Goal: Information Seeking & Learning: Learn about a topic

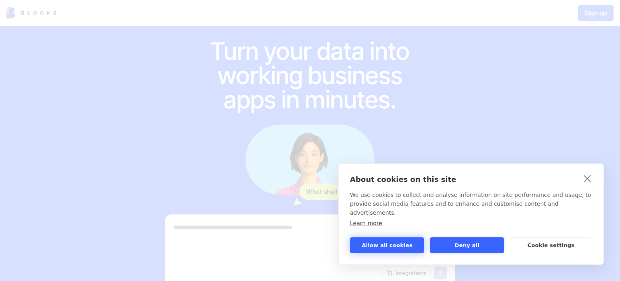
click at [395, 248] on button "Allow all cookies" at bounding box center [387, 245] width 74 height 16
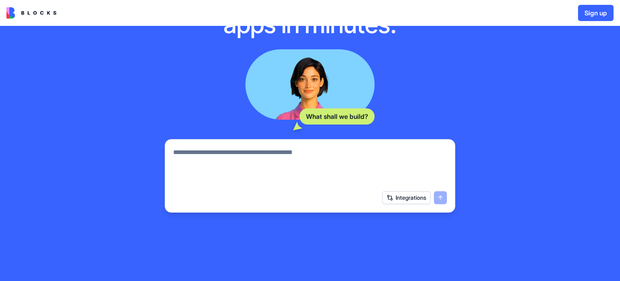
scroll to position [102, 0]
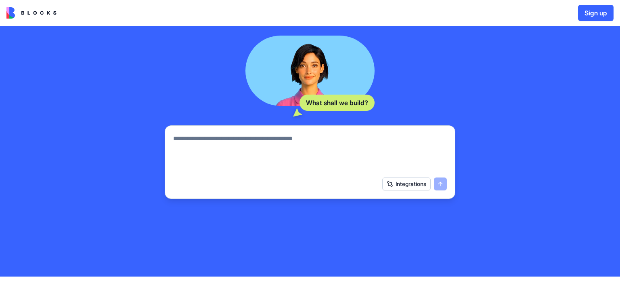
click at [307, 150] on textarea at bounding box center [310, 153] width 274 height 39
type textarea "*"
click at [288, 137] on textarea at bounding box center [310, 153] width 274 height 39
type textarea "*"
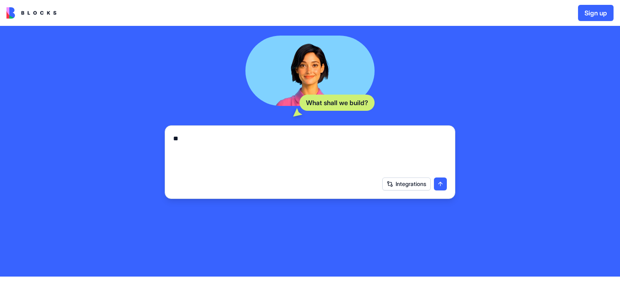
type textarea "*"
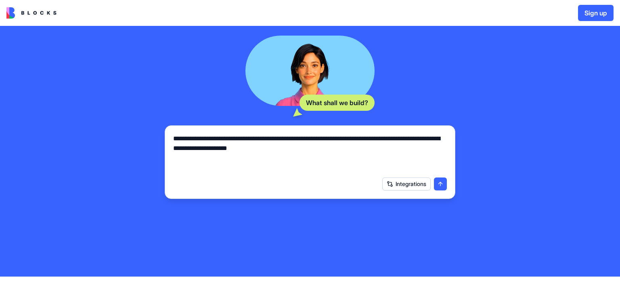
type textarea "**********"
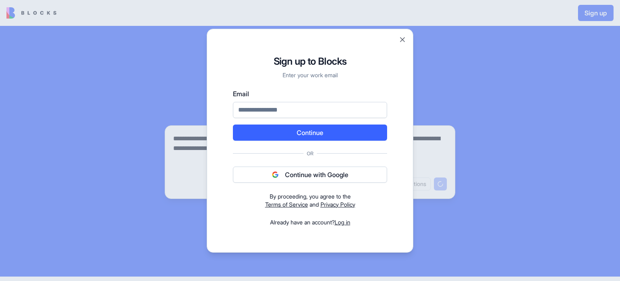
click at [297, 172] on button "Continue with Google" at bounding box center [310, 174] width 154 height 16
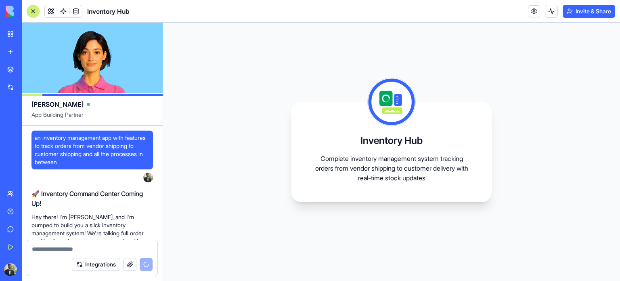
scroll to position [268, 0]
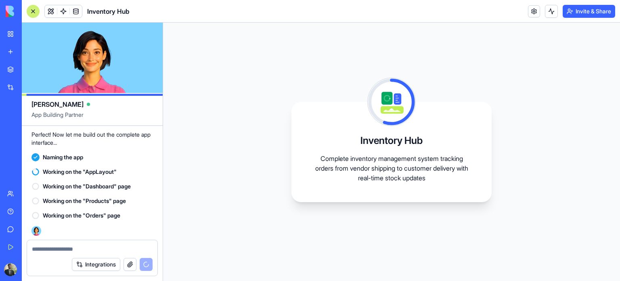
click at [411, 91] on icon at bounding box center [399, 101] width 29 height 43
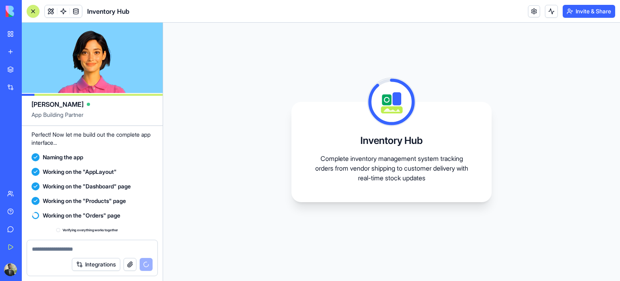
scroll to position [283, 0]
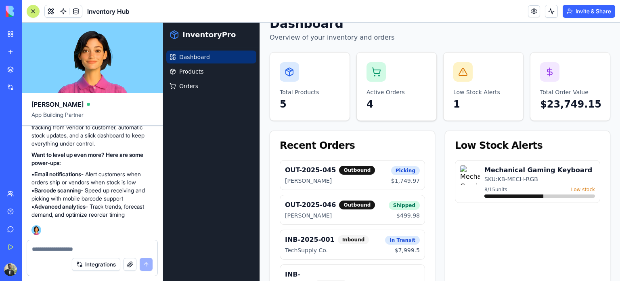
scroll to position [39, 0]
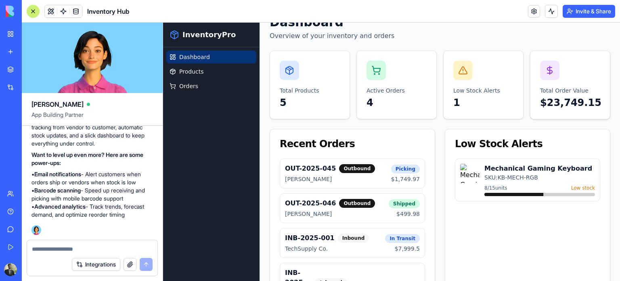
click at [574, 88] on p "Total Order Value" at bounding box center [570, 90] width 60 height 8
click at [508, 239] on div "Low Stock Alerts Mechanical Gaming Keyboard SKU: KB-MECH-RGB 8 / 15 units Low s…" at bounding box center [528, 229] width 166 height 201
click at [567, 103] on p "$23,749.15" at bounding box center [570, 102] width 60 height 13
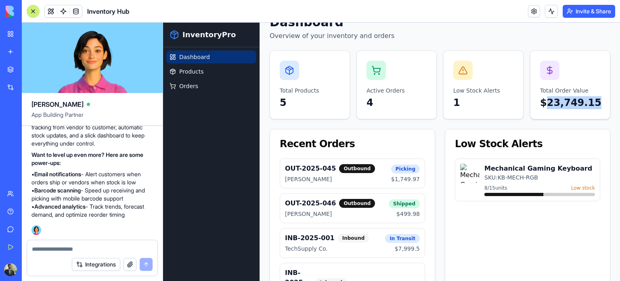
click at [567, 103] on p "$23,749.15" at bounding box center [570, 102] width 60 height 13
click at [509, 231] on div "Low Stock Alerts Mechanical Gaming Keyboard SKU: KB-MECH-RGB 8 / 15 units Low s…" at bounding box center [528, 229] width 166 height 201
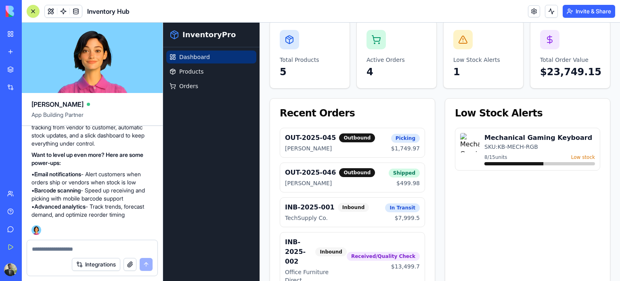
scroll to position [79, 0]
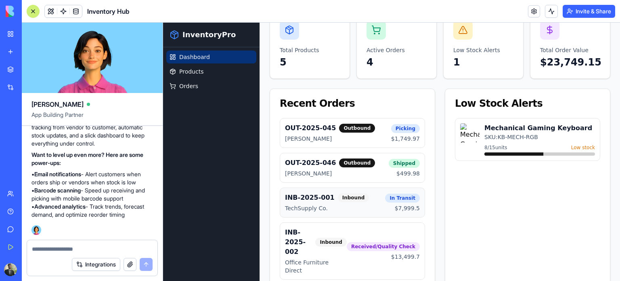
click at [368, 197] on div "INB-2025-001 Inbound" at bounding box center [335, 198] width 100 height 10
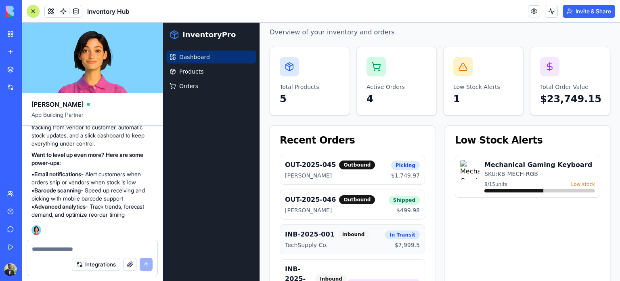
scroll to position [42, 0]
click at [318, 76] on div "Total Products 5" at bounding box center [310, 82] width 80 height 68
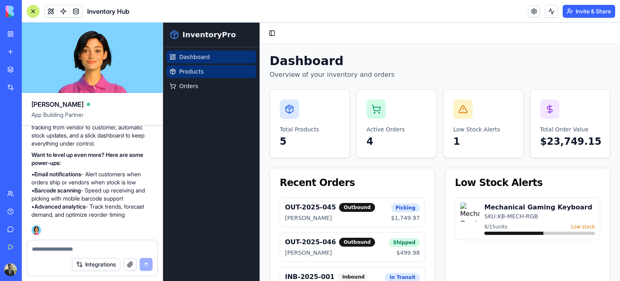
click at [185, 68] on span "Products" at bounding box center [191, 71] width 24 height 8
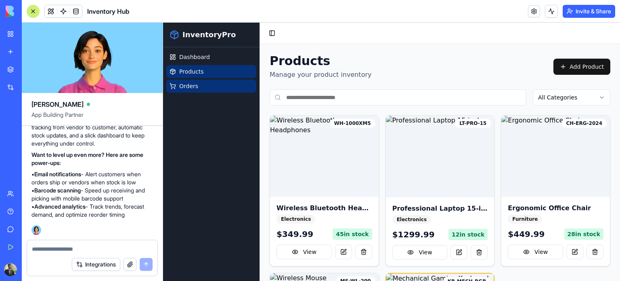
click at [197, 90] on link "Orders" at bounding box center [211, 86] width 90 height 13
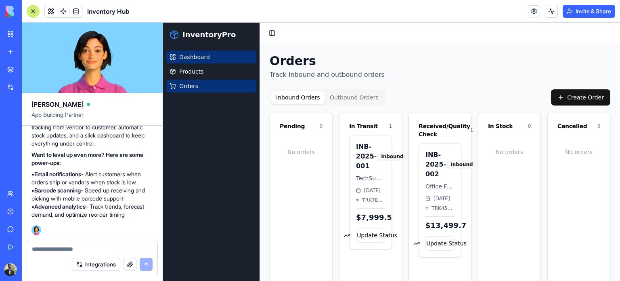
click at [202, 63] on link "Dashboard" at bounding box center [211, 56] width 90 height 13
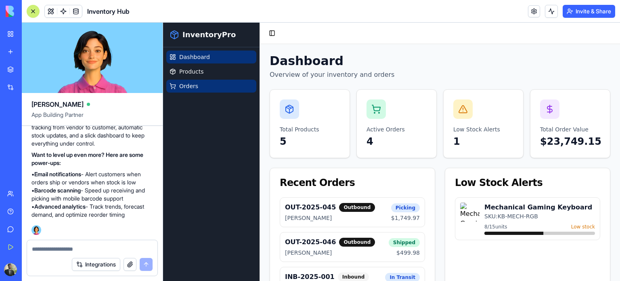
click at [204, 89] on link "Orders" at bounding box center [211, 86] width 90 height 13
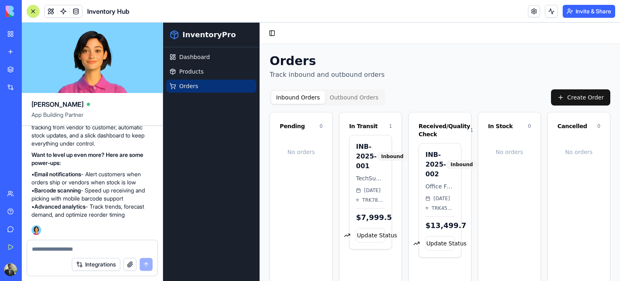
click at [494, 171] on div "No orders" at bounding box center [510, 220] width 62 height 170
click at [454, 166] on div "Inbound" at bounding box center [462, 164] width 32 height 9
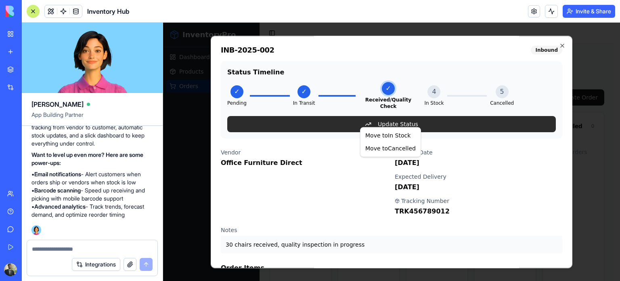
click at [395, 118] on body "InventoryPro Dashboard Products Orders Toggle Sidebar Orders Track inbound and …" at bounding box center [388, 169] width 451 height 292
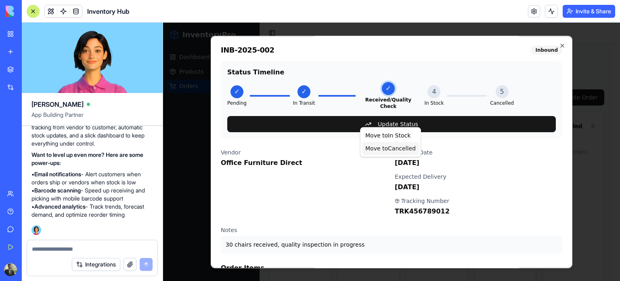
click at [399, 149] on div "Move to Cancelled" at bounding box center [390, 148] width 57 height 13
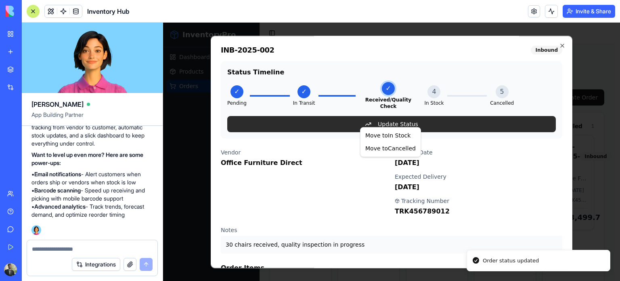
click at [398, 120] on body "InventoryPro Dashboard Products Orders Toggle Sidebar Orders Track inbound and …" at bounding box center [388, 169] width 451 height 292
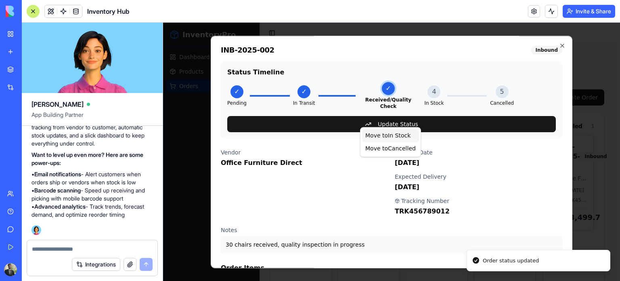
click at [391, 139] on div "Move to In Stock" at bounding box center [390, 135] width 57 height 13
click at [430, 92] on div "4" at bounding box center [434, 91] width 13 height 13
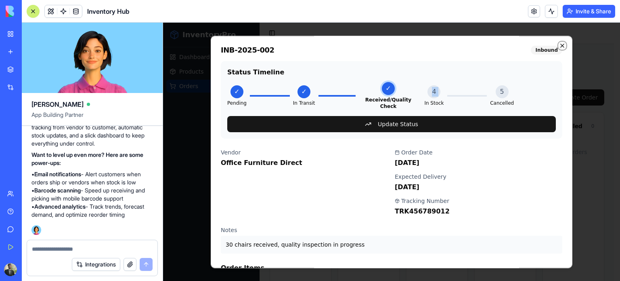
click at [561, 45] on icon "button" at bounding box center [562, 45] width 3 height 3
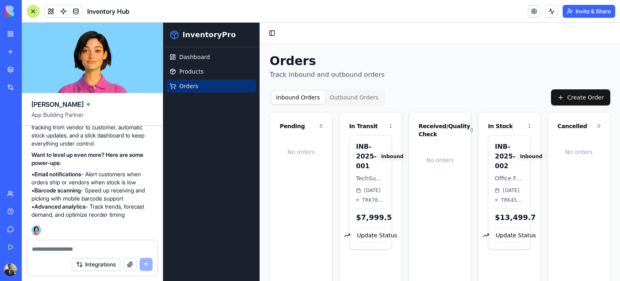
click at [303, 136] on div "No orders" at bounding box center [301, 152] width 43 height 34
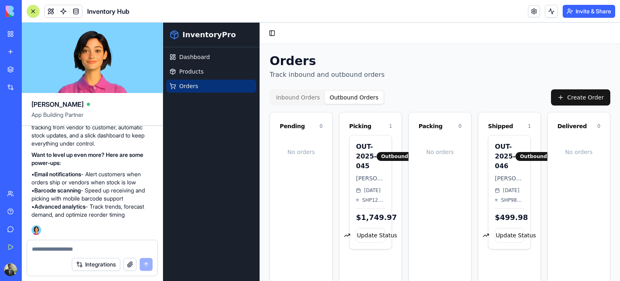
click at [351, 95] on button "Outbound Orders" at bounding box center [354, 97] width 59 height 13
click at [514, 180] on p "[PERSON_NAME]" at bounding box center [509, 178] width 29 height 8
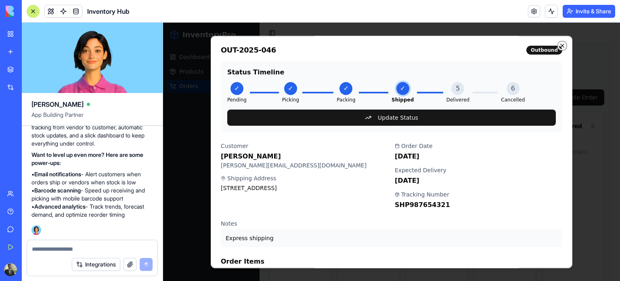
click at [561, 46] on icon "button" at bounding box center [562, 45] width 3 height 3
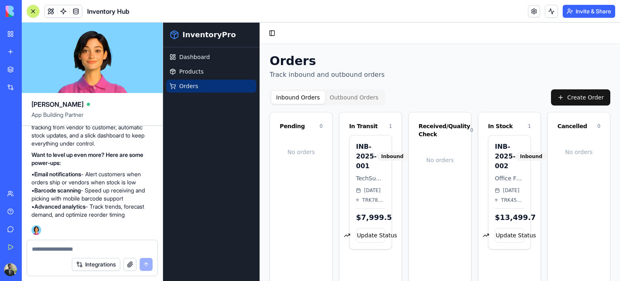
click at [296, 97] on button "Inbound Orders" at bounding box center [298, 97] width 54 height 13
click at [192, 66] on link "Products" at bounding box center [211, 71] width 90 height 13
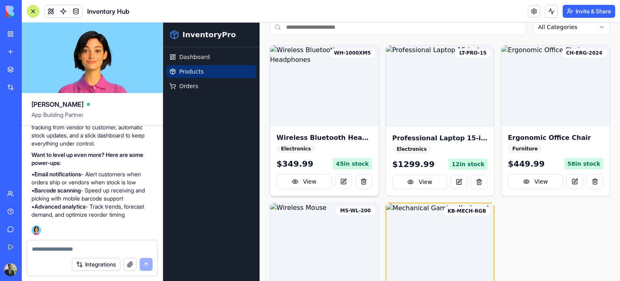
scroll to position [83, 0]
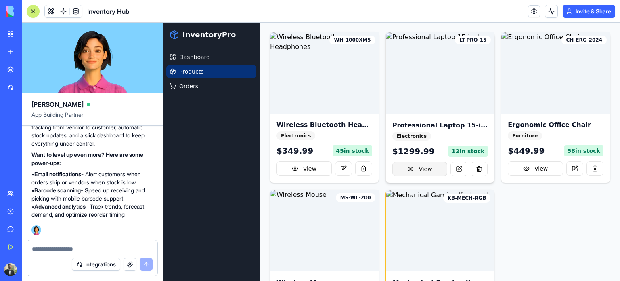
click at [420, 163] on button "View" at bounding box center [420, 169] width 55 height 15
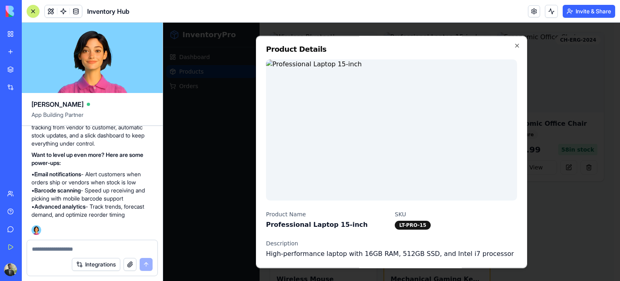
scroll to position [88, 0]
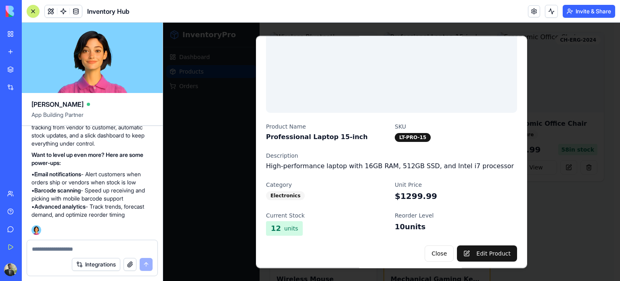
click at [416, 224] on p "10 units" at bounding box center [456, 226] width 122 height 11
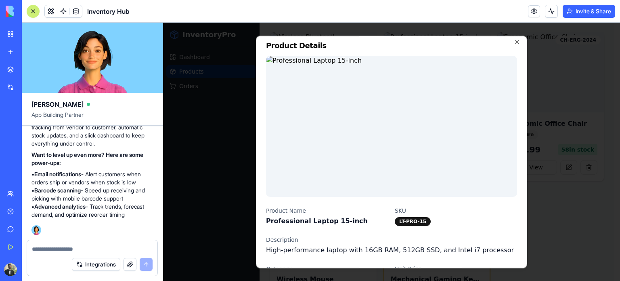
scroll to position [0, 0]
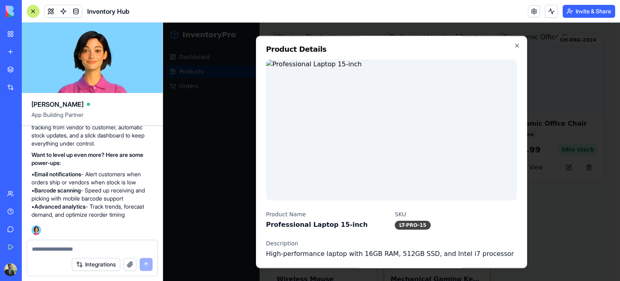
click at [410, 221] on div "LT-PRO-15" at bounding box center [413, 225] width 36 height 9
click at [441, 221] on div "SKU LT-PRO-15" at bounding box center [456, 219] width 122 height 19
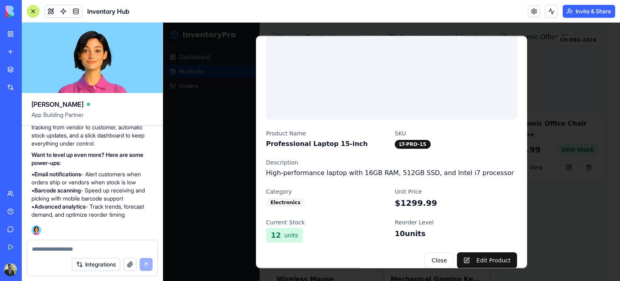
scroll to position [88, 0]
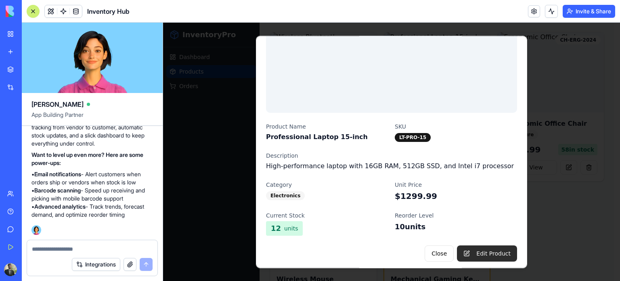
click at [485, 251] on button "Edit Product" at bounding box center [487, 254] width 60 height 16
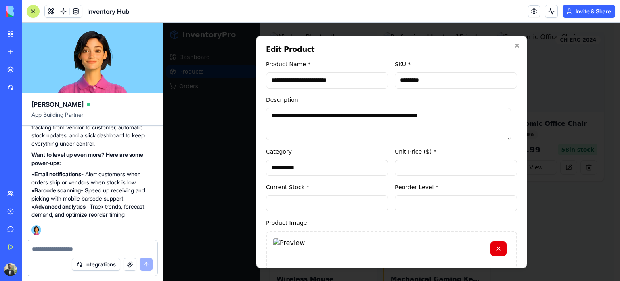
click at [424, 166] on input "*******" at bounding box center [456, 168] width 122 height 16
type input "*"
click at [347, 79] on input "**********" at bounding box center [327, 80] width 122 height 16
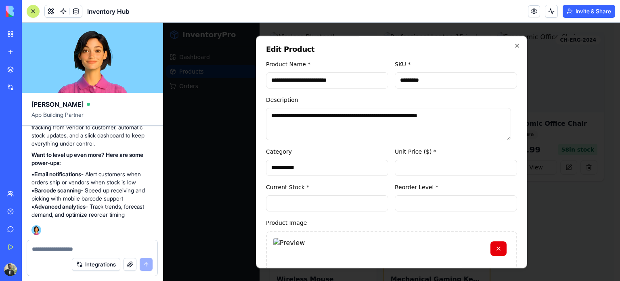
click at [347, 79] on input "**********" at bounding box center [327, 80] width 122 height 16
click at [351, 143] on form "**********" at bounding box center [391, 202] width 251 height 286
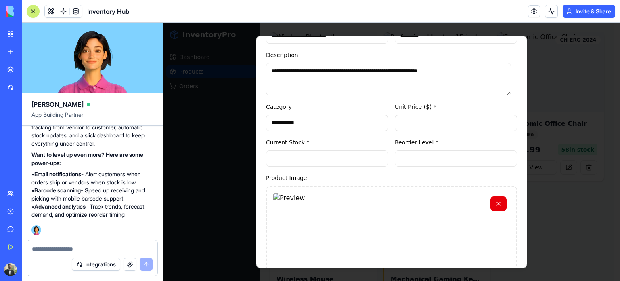
scroll to position [0, 0]
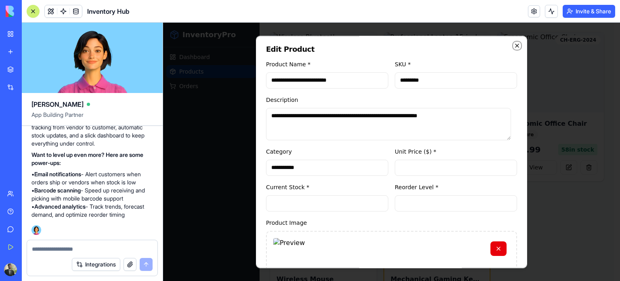
click at [514, 43] on icon "button" at bounding box center [517, 45] width 6 height 6
type input "*******"
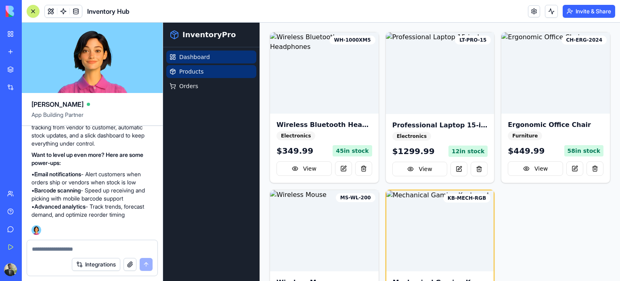
click at [221, 58] on link "Dashboard" at bounding box center [211, 56] width 90 height 13
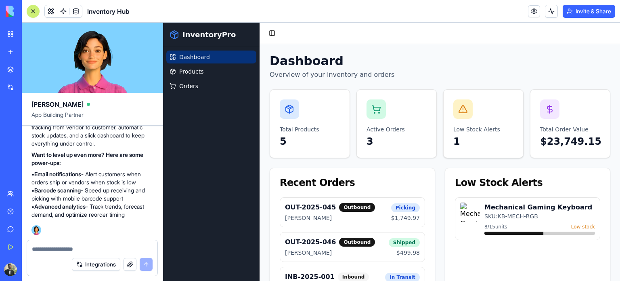
click at [462, 132] on p "Low Stock Alerts" at bounding box center [484, 129] width 60 height 8
click at [458, 133] on p "Low Stock Alerts" at bounding box center [484, 129] width 60 height 8
click at [458, 120] on div "Low Stock Alerts 1" at bounding box center [484, 124] width 80 height 68
click at [183, 72] on span "Products" at bounding box center [191, 71] width 24 height 8
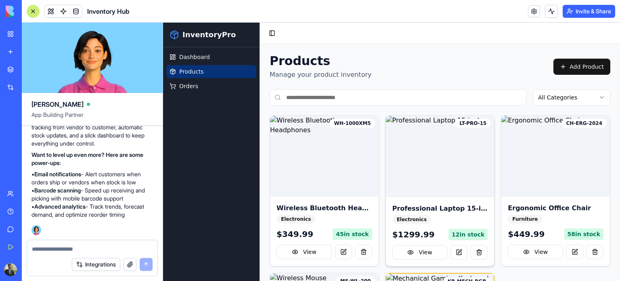
scroll to position [149, 0]
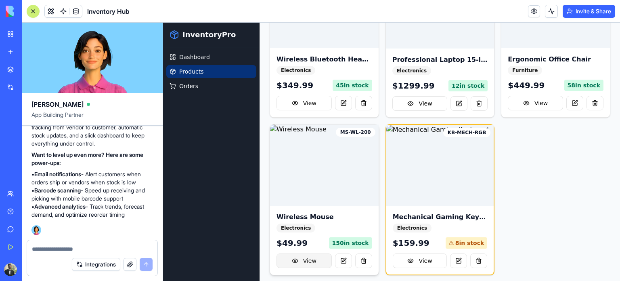
click at [313, 261] on button "View" at bounding box center [304, 260] width 55 height 15
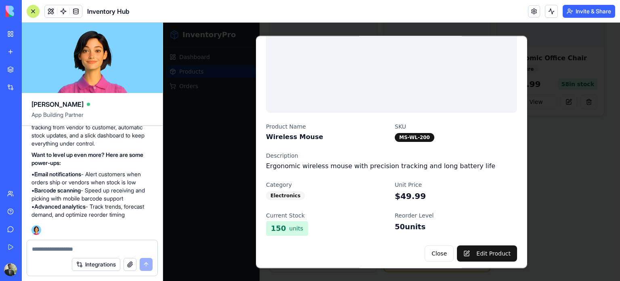
scroll to position [87, 0]
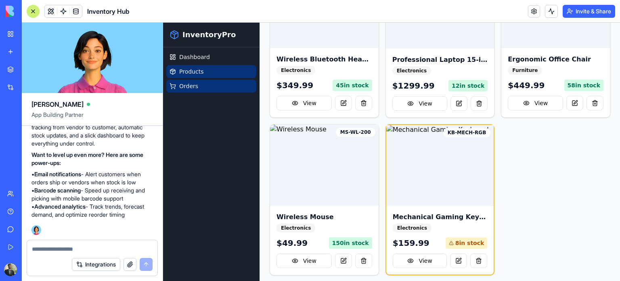
click at [189, 83] on span "Orders" at bounding box center [188, 86] width 19 height 8
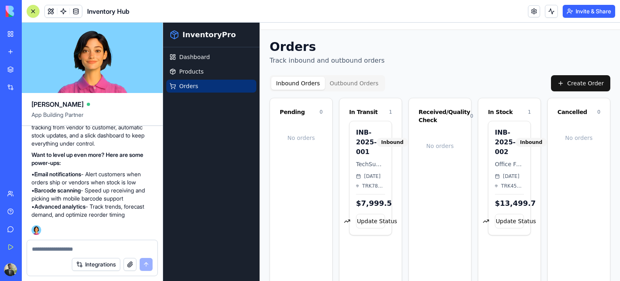
scroll to position [34, 0]
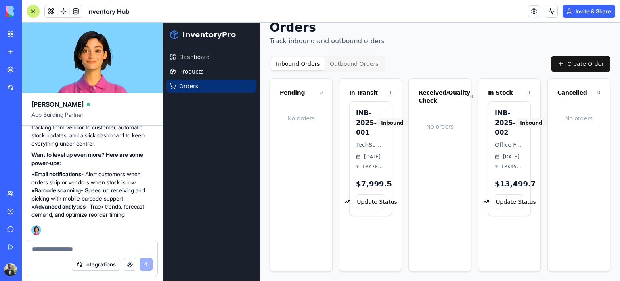
click at [19, 48] on link "New app" at bounding box center [18, 52] width 32 height 16
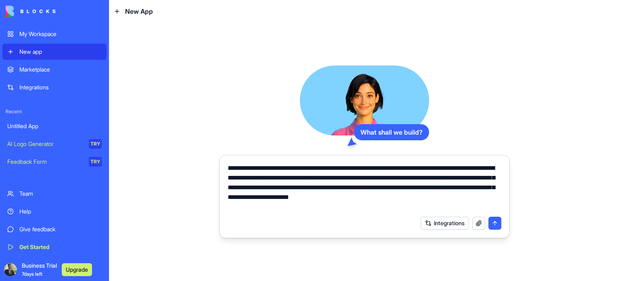
click at [312, 203] on textarea "**********" at bounding box center [365, 187] width 274 height 48
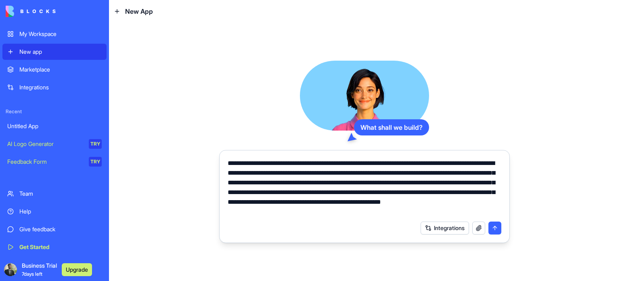
type textarea "**********"
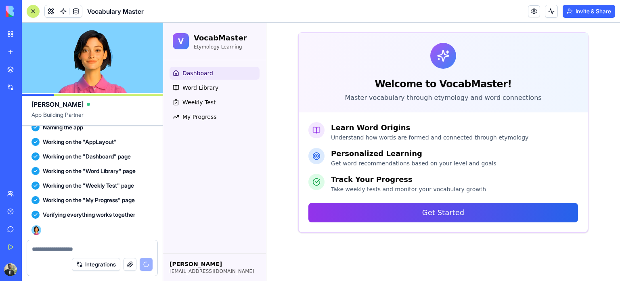
scroll to position [477, 0]
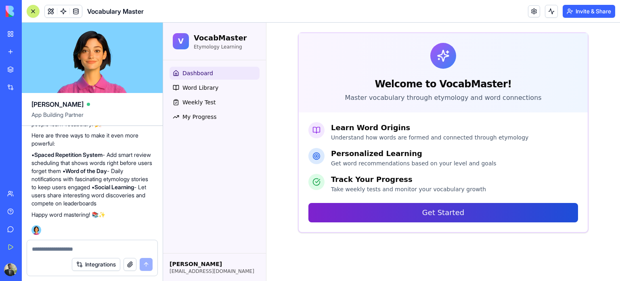
click at [435, 214] on button "Get Started" at bounding box center [444, 212] width 270 height 19
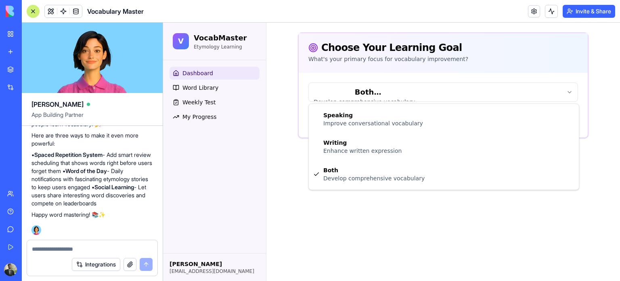
click at [426, 86] on html "V VocabMaster Etymology Learning Dashboard Word Library Weekly Test My Progress…" at bounding box center [391, 152] width 457 height 258
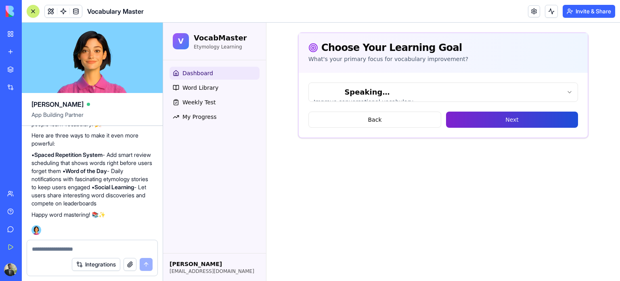
click at [513, 117] on button "Next" at bounding box center [512, 119] width 132 height 16
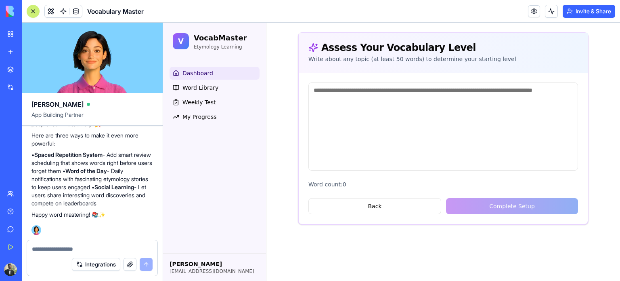
click at [405, 110] on textarea at bounding box center [444, 126] width 270 height 88
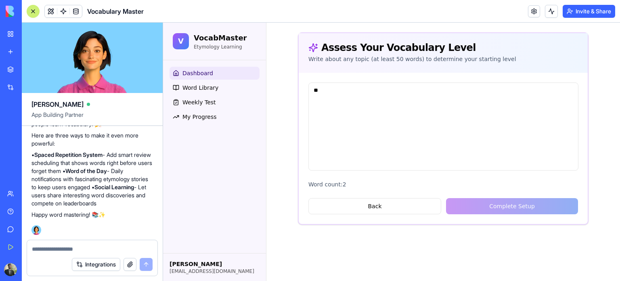
type textarea "*"
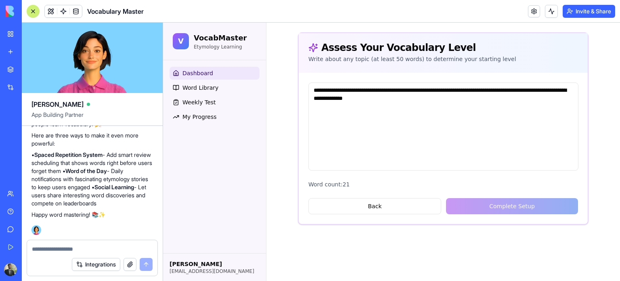
click at [484, 201] on div "Back Complete Setup" at bounding box center [444, 206] width 270 height 16
click at [434, 108] on textarea "**********" at bounding box center [444, 126] width 270 height 88
type textarea "**********"
click at [508, 206] on div "Back Complete Setup" at bounding box center [444, 206] width 270 height 16
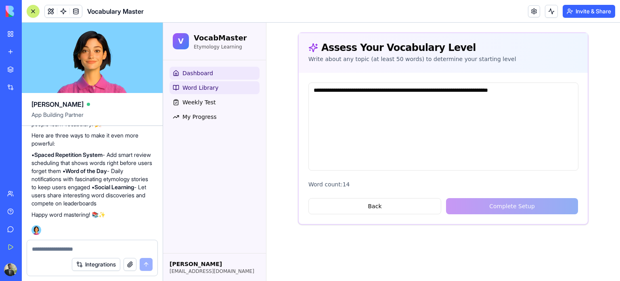
click at [198, 90] on span "Word Library" at bounding box center [201, 88] width 36 height 8
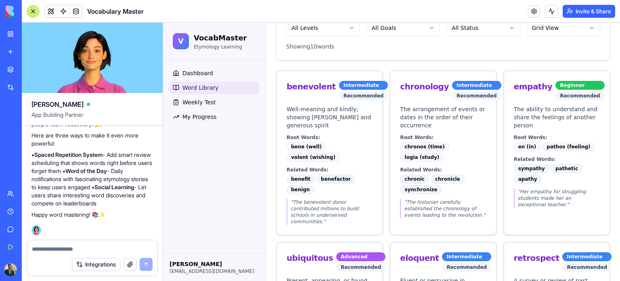
scroll to position [101, 0]
click at [198, 121] on link "My Progress" at bounding box center [215, 116] width 90 height 13
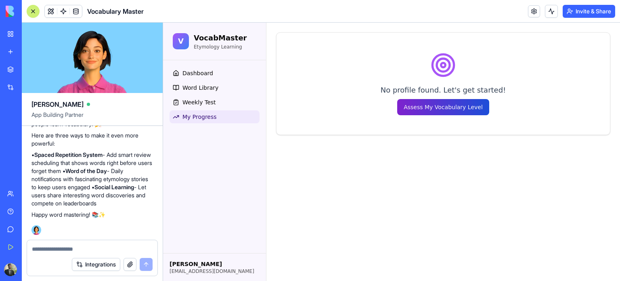
click at [454, 105] on button "Assess My Vocabulary Level" at bounding box center [443, 107] width 92 height 16
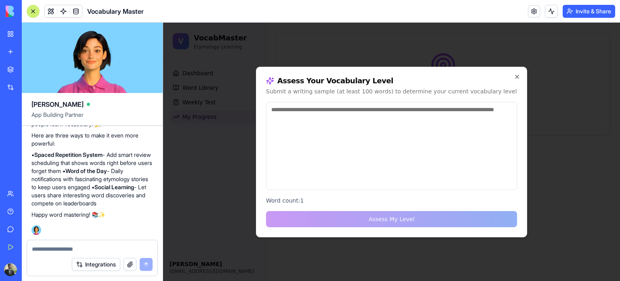
click at [521, 75] on div "Assess Your Vocabulary Level Submit a writing sample (at least 100 words) to de…" at bounding box center [391, 152] width 271 height 170
click at [517, 76] on icon "button" at bounding box center [517, 76] width 3 height 3
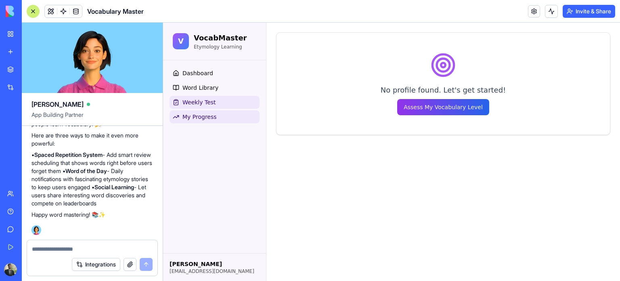
click at [207, 97] on link "Weekly Test" at bounding box center [215, 102] width 90 height 13
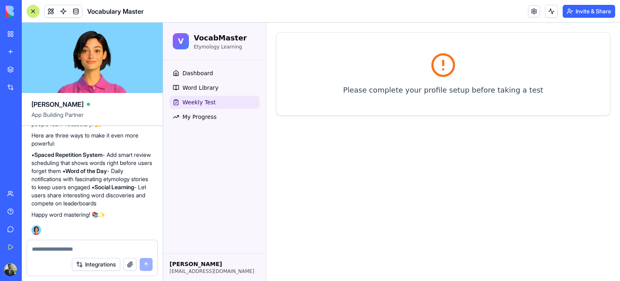
click at [422, 92] on p "Please complete your profile setup before taking a test" at bounding box center [443, 89] width 314 height 11
click at [200, 76] on span "Dashboard" at bounding box center [198, 73] width 31 height 8
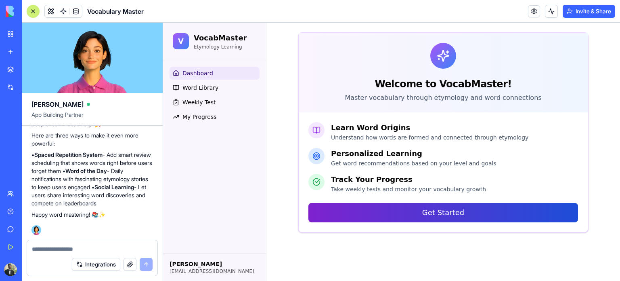
click at [422, 215] on button "Get Started" at bounding box center [444, 212] width 270 height 19
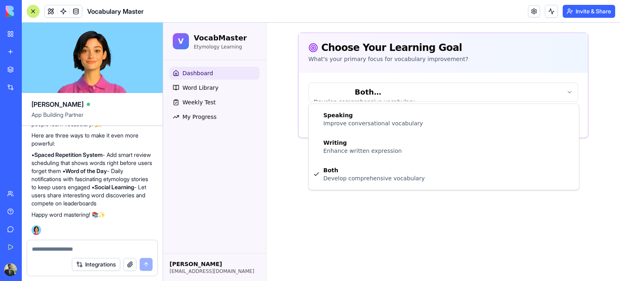
click at [412, 93] on html "V VocabMaster Etymology Learning Dashboard Word Library Weekly Test My Progress…" at bounding box center [391, 152] width 457 height 258
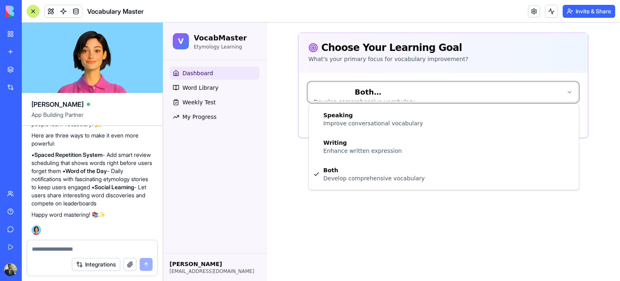
click at [412, 93] on html "V VocabMaster Etymology Learning Dashboard Word Library Weekly Test My Progress…" at bounding box center [391, 152] width 457 height 258
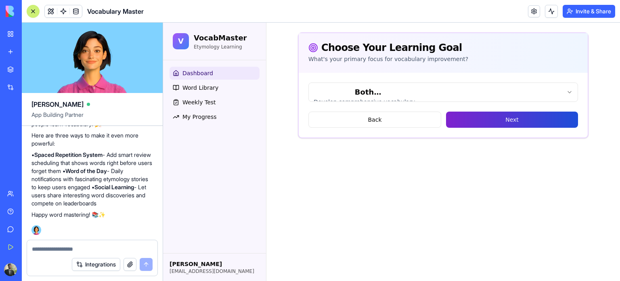
click at [488, 121] on button "Next" at bounding box center [512, 119] width 132 height 16
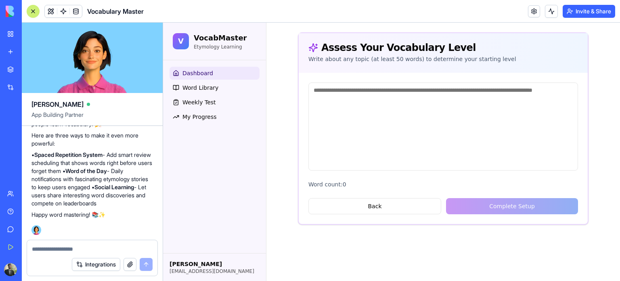
click at [364, 97] on textarea at bounding box center [444, 126] width 270 height 88
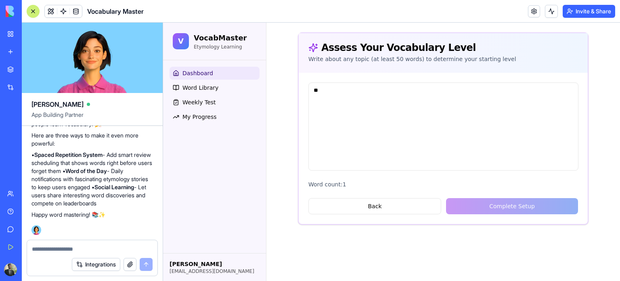
type textarea "*"
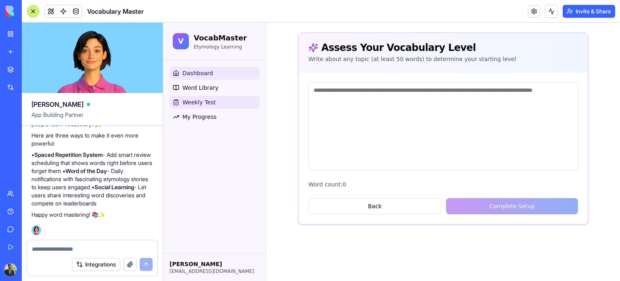
click at [203, 96] on link "Weekly Test" at bounding box center [215, 102] width 90 height 13
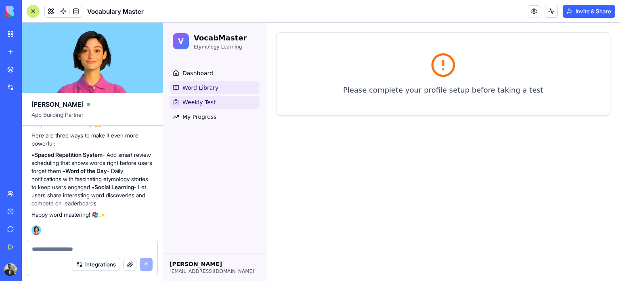
click at [211, 92] on link "Word Library" at bounding box center [215, 87] width 90 height 13
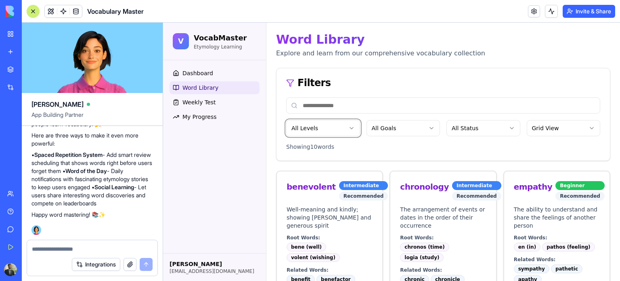
click at [479, 53] on p "Explore and learn from our comprehensive vocabulary collection" at bounding box center [443, 53] width 334 height 10
click at [212, 46] on p "Etymology Learning" at bounding box center [220, 47] width 53 height 6
